Goal: Navigation & Orientation: Find specific page/section

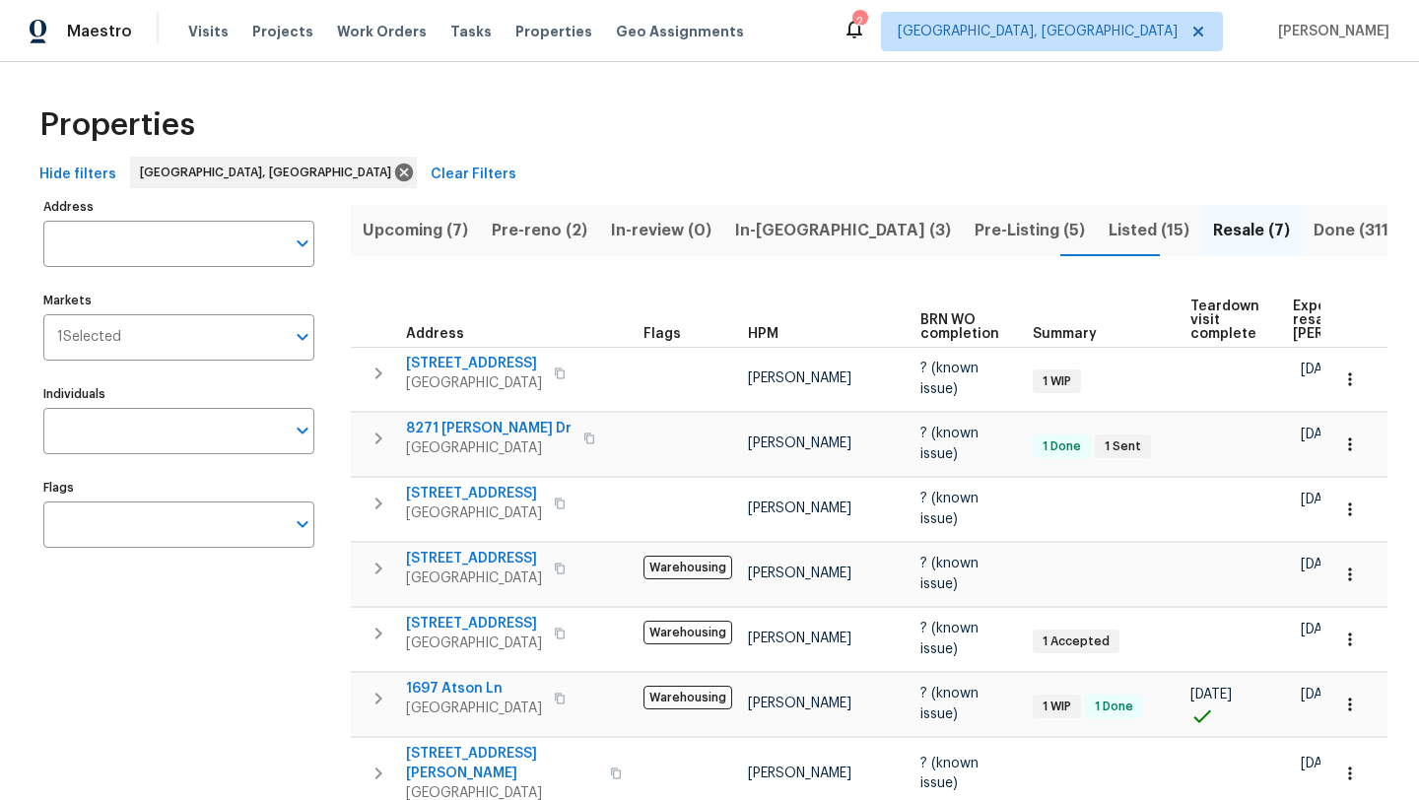
click at [525, 225] on span "Pre-reno (2)" at bounding box center [540, 231] width 96 height 28
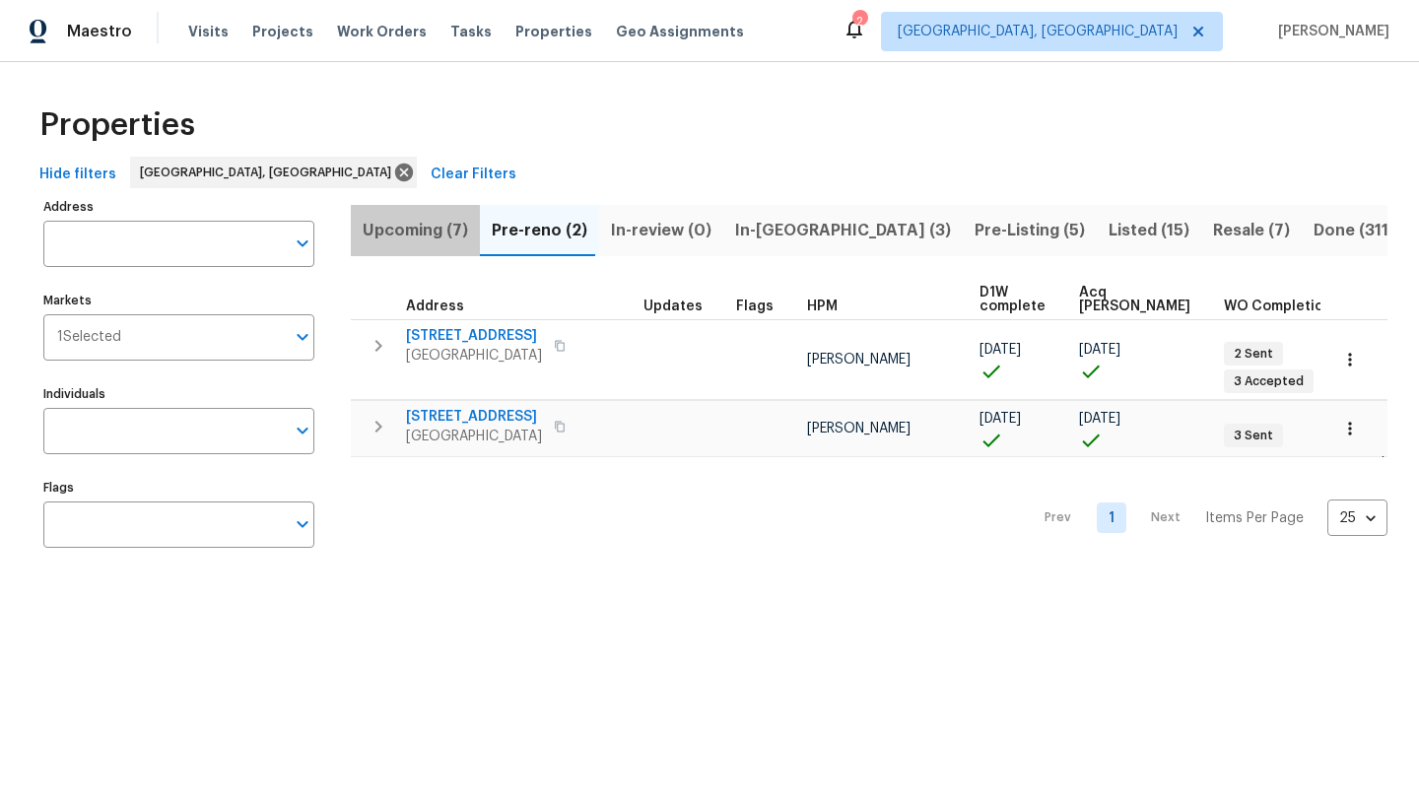
click at [428, 220] on span "Upcoming (7)" at bounding box center [415, 231] width 105 height 28
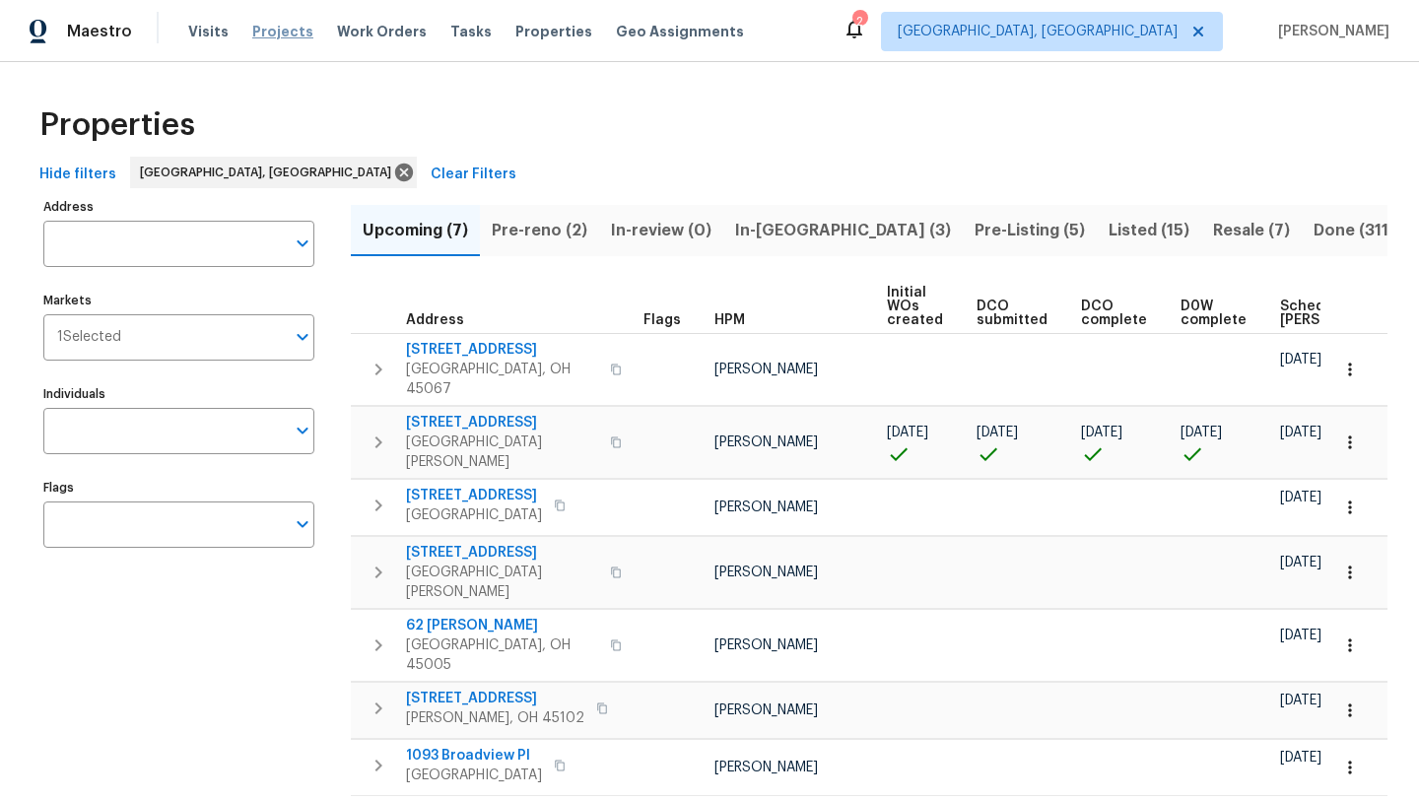
click at [270, 35] on span "Projects" at bounding box center [282, 32] width 61 height 20
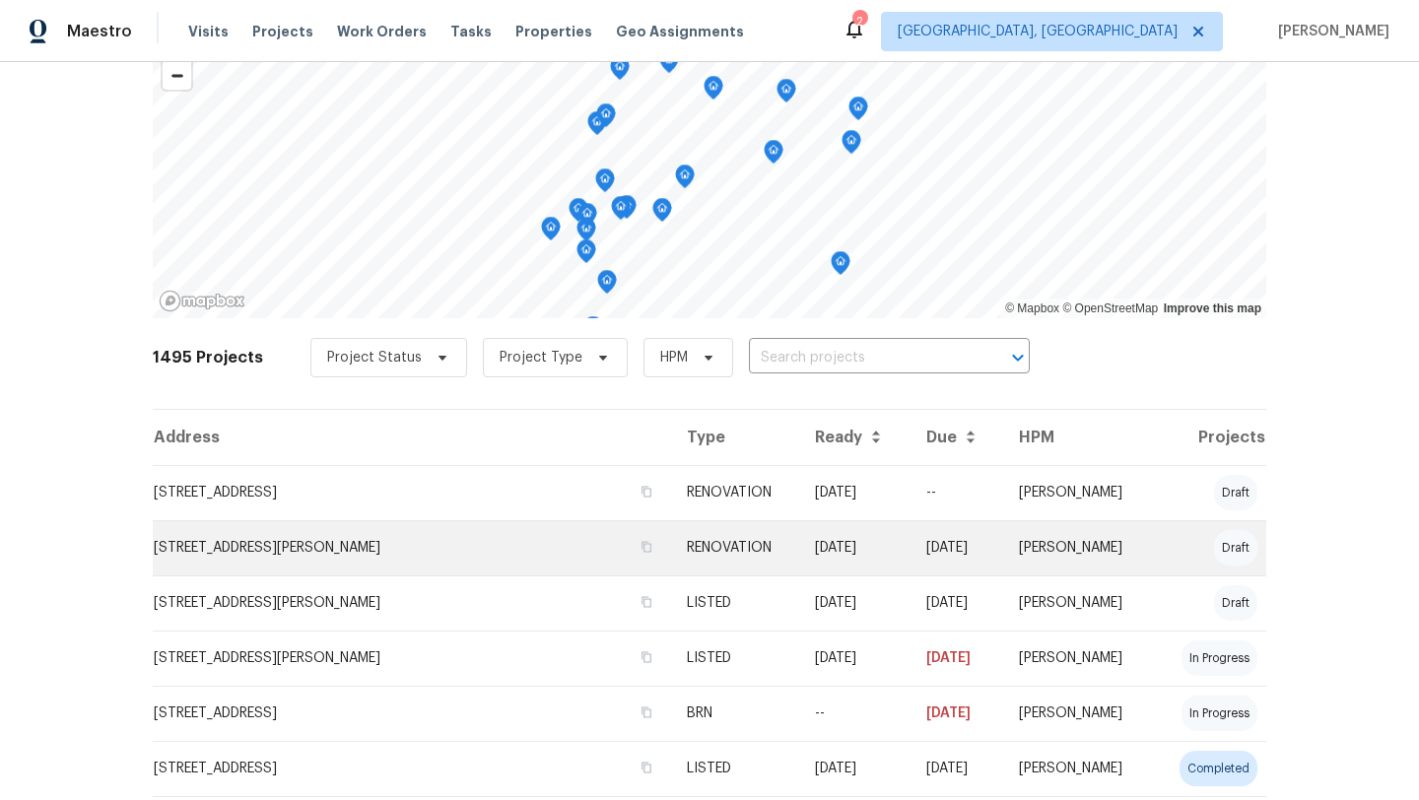
scroll to position [128, 0]
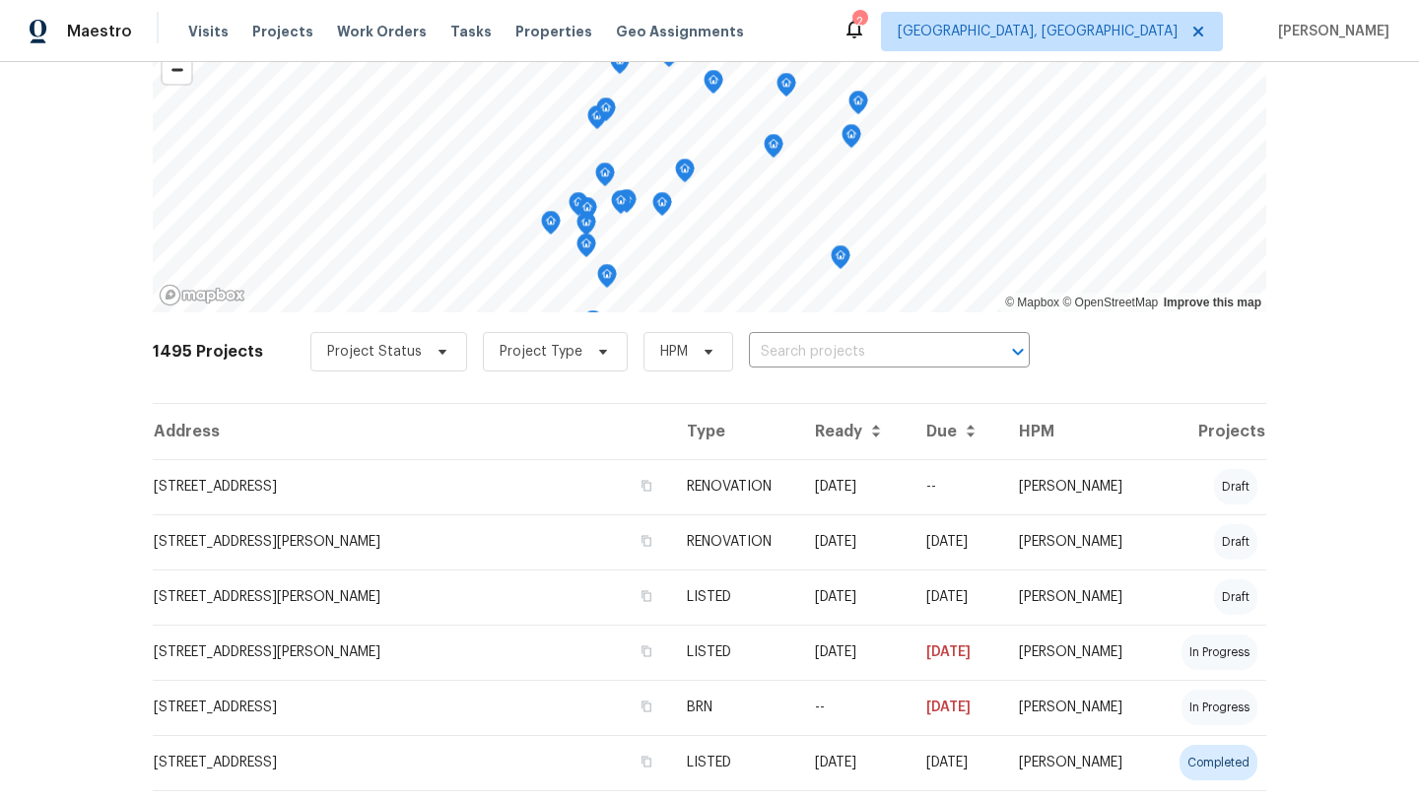
click at [863, 34] on icon at bounding box center [855, 30] width 16 height 20
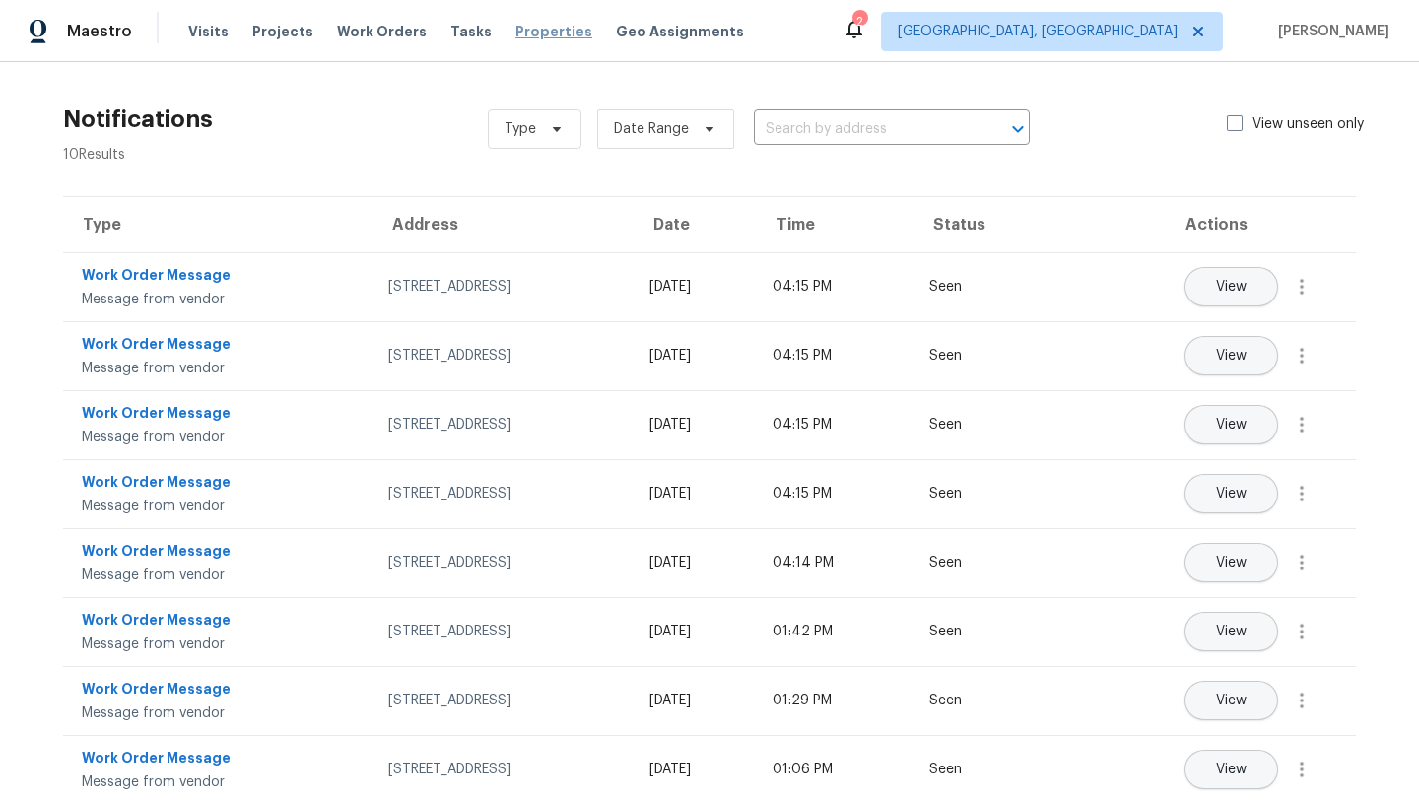
click at [541, 29] on span "Properties" at bounding box center [554, 32] width 77 height 20
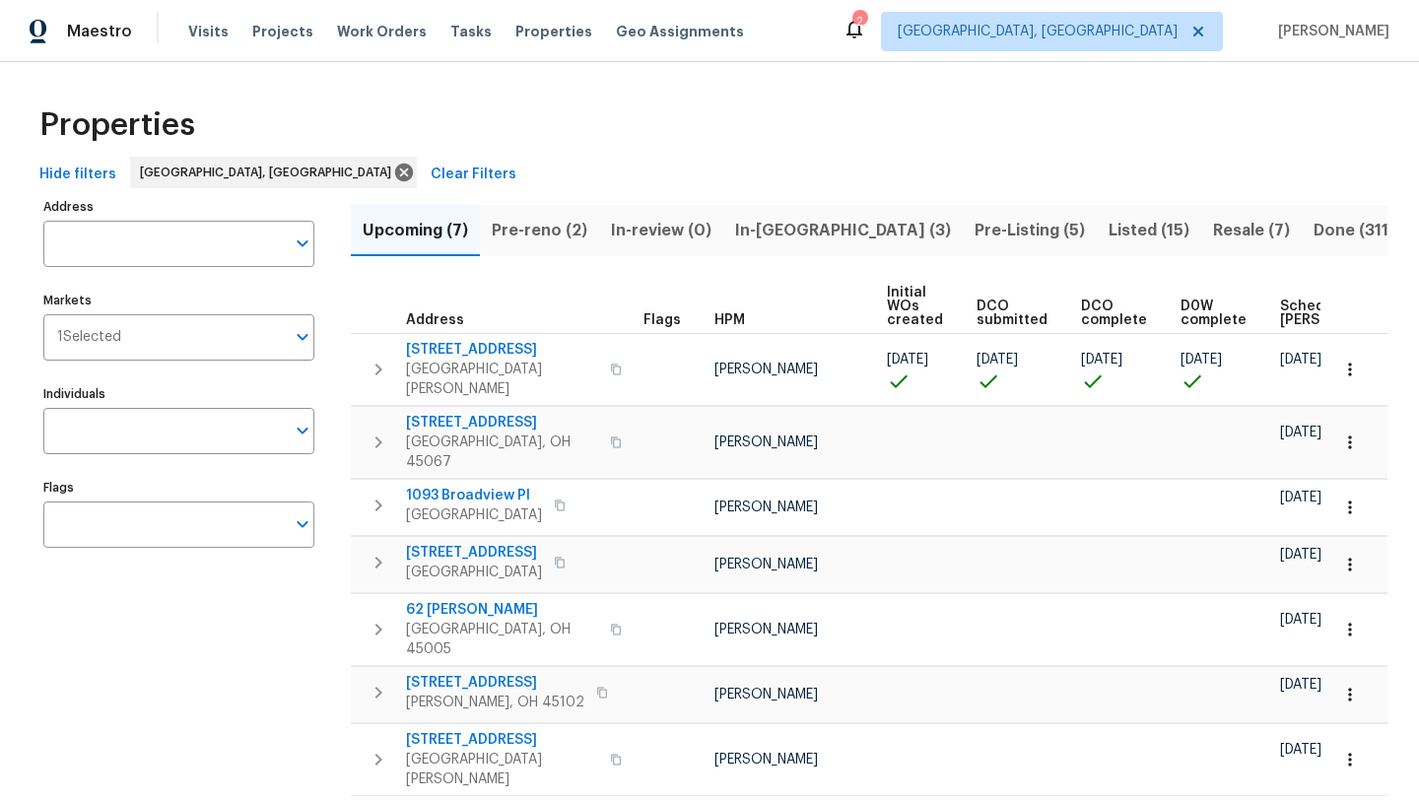
click at [799, 229] on span "In-[GEOGRAPHIC_DATA] (3)" at bounding box center [843, 231] width 216 height 28
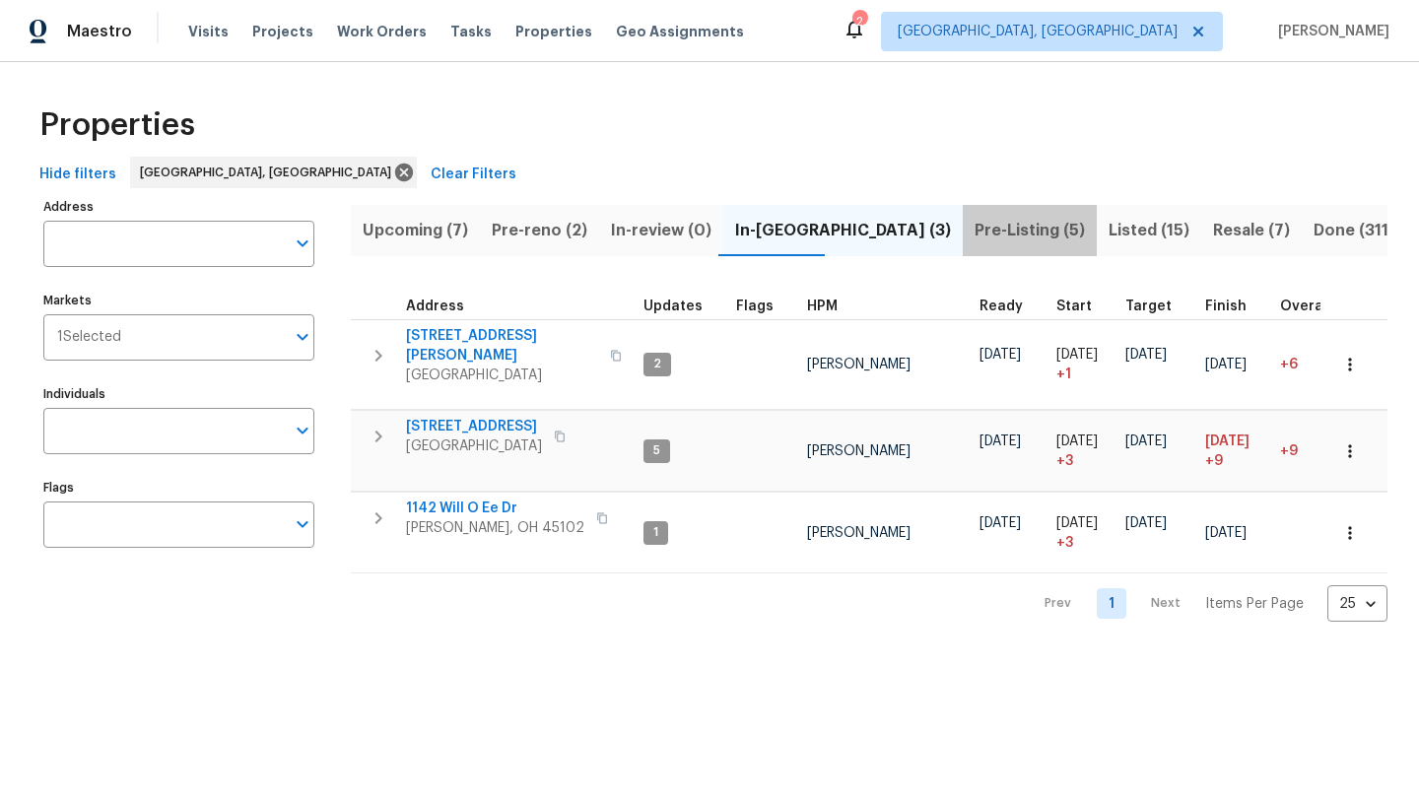
click at [975, 229] on span "Pre-Listing (5)" at bounding box center [1030, 231] width 110 height 28
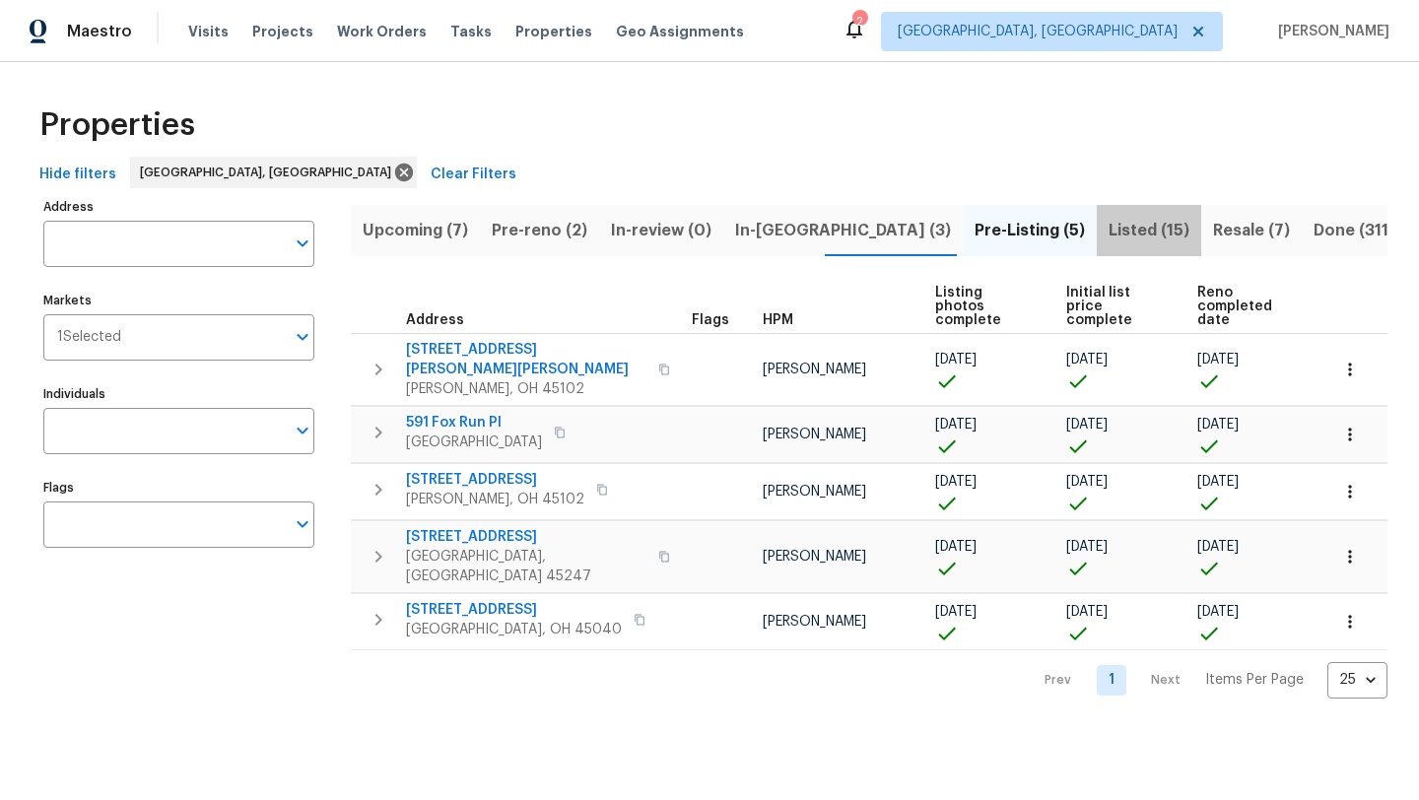
click at [1109, 230] on span "Listed (15)" at bounding box center [1149, 231] width 81 height 28
